Goal: Task Accomplishment & Management: Use online tool/utility

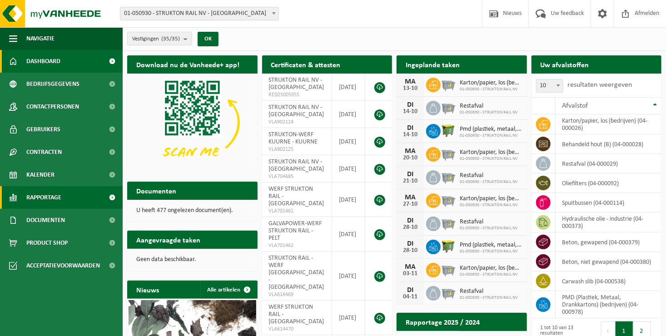
click at [62, 198] on link "Rapportage" at bounding box center [61, 197] width 123 height 23
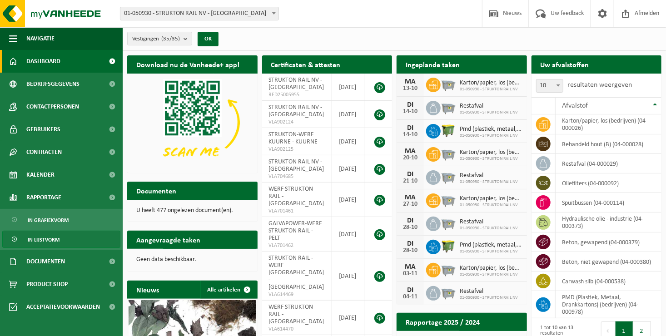
click at [56, 238] on span "In lijstvorm" at bounding box center [44, 239] width 32 height 17
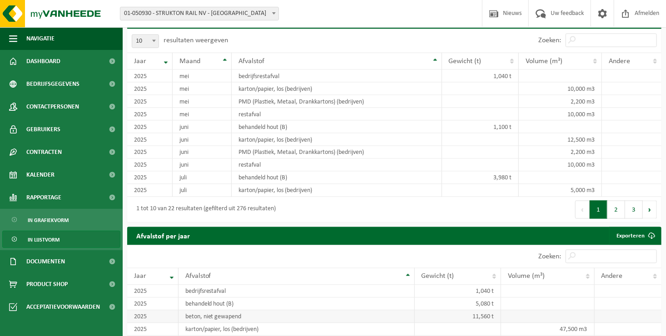
scroll to position [674, 0]
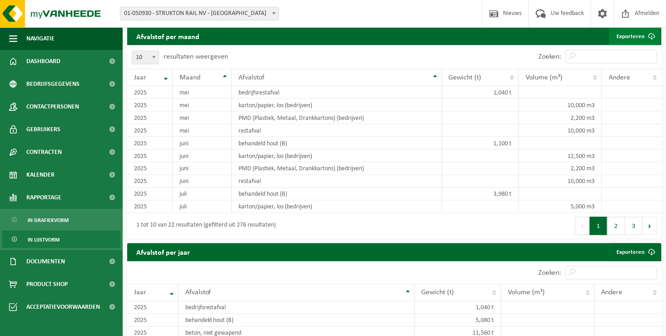
click at [638, 40] on link "Exporteren" at bounding box center [634, 36] width 51 height 18
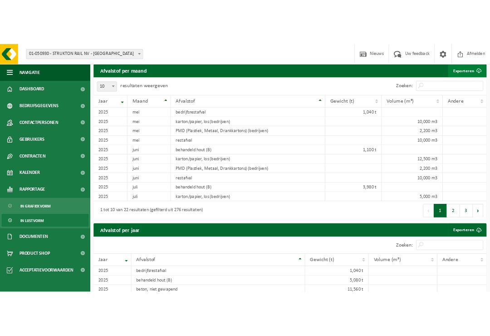
scroll to position [727, 0]
